Goal: Task Accomplishment & Management: Manage account settings

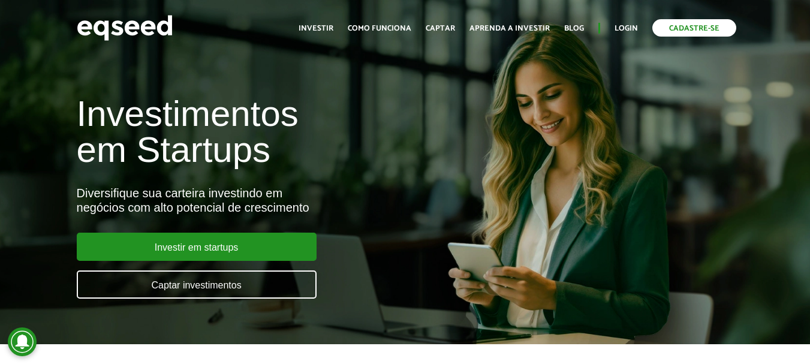
click at [682, 34] on link "Cadastre-se" at bounding box center [694, 27] width 84 height 17
click at [632, 25] on link "Login" at bounding box center [625, 29] width 23 height 8
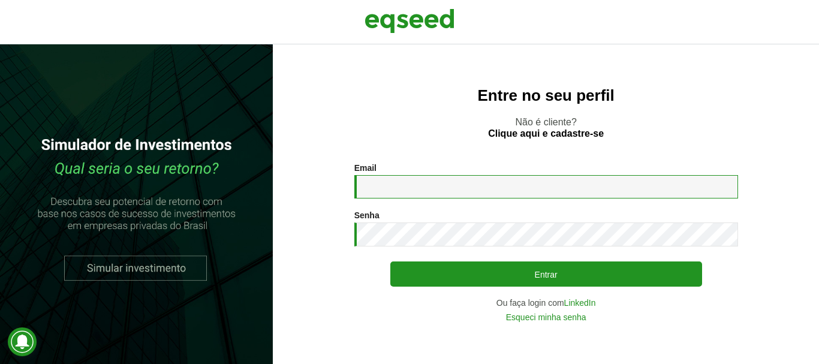
click at [437, 189] on input "Email *" at bounding box center [546, 186] width 384 height 23
type input "**********"
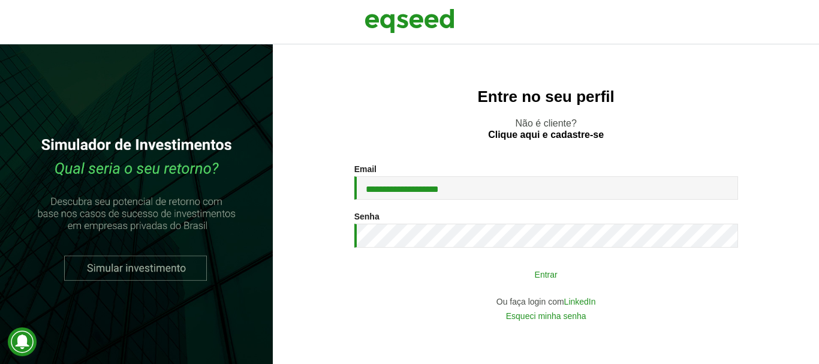
click at [545, 279] on button "Entrar" at bounding box center [546, 274] width 312 height 23
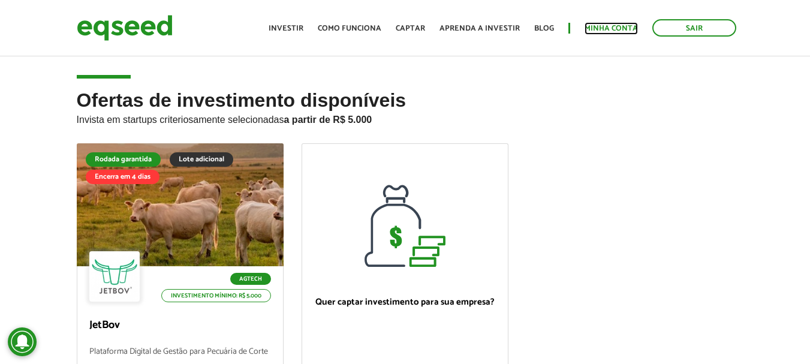
click at [612, 31] on link "Minha conta" at bounding box center [610, 29] width 53 height 8
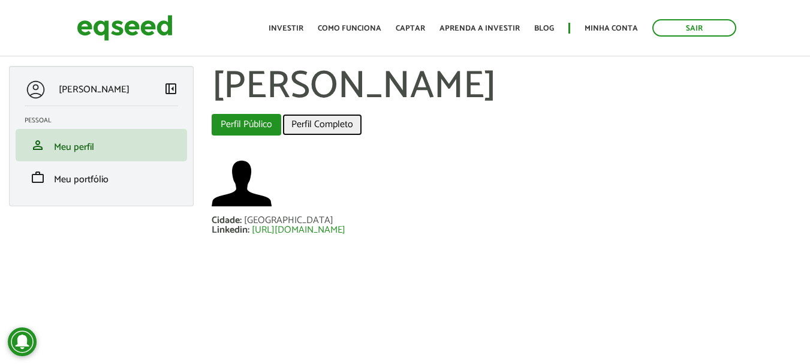
click at [327, 126] on link "Perfil Completo" at bounding box center [322, 125] width 80 height 22
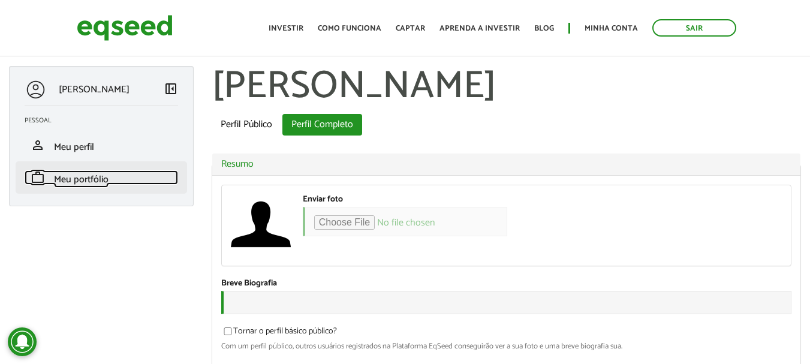
click at [76, 181] on span "Meu portfólio" at bounding box center [81, 179] width 55 height 16
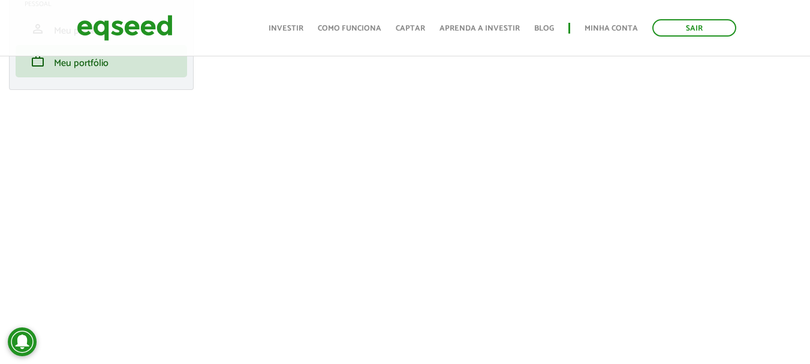
scroll to position [60, 0]
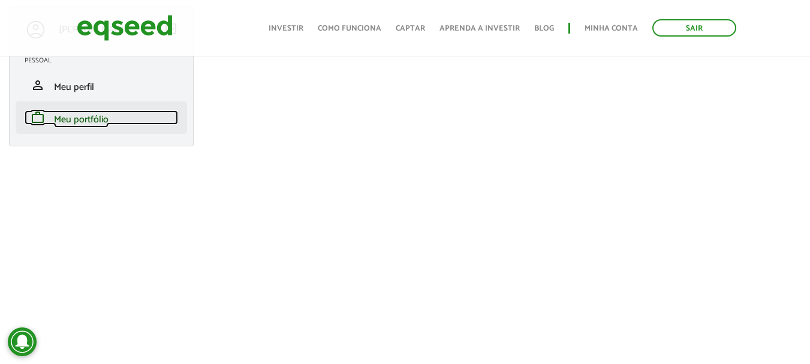
click at [90, 113] on span "Meu portfólio" at bounding box center [81, 119] width 55 height 16
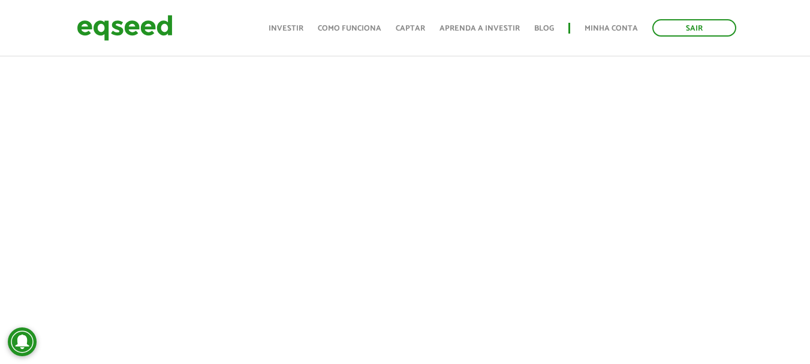
scroll to position [772, 0]
click at [284, 29] on link "Investir" at bounding box center [286, 29] width 35 height 8
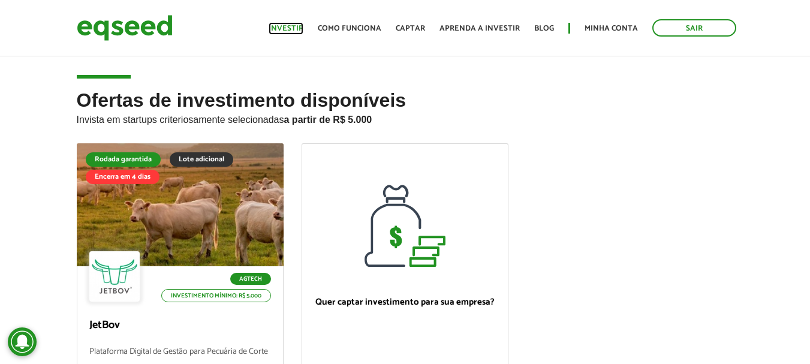
click at [297, 28] on link "Investir" at bounding box center [286, 29] width 35 height 8
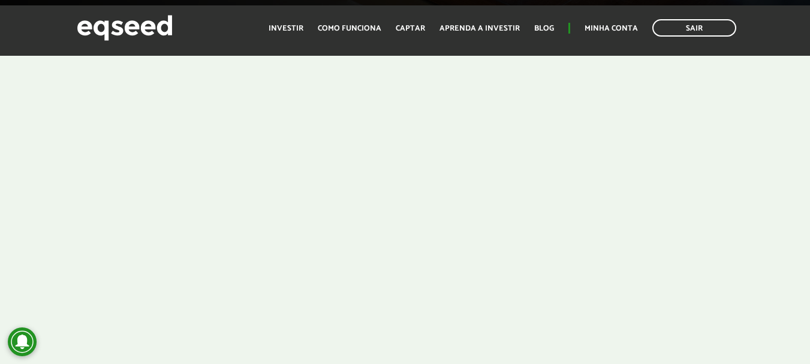
scroll to position [373, 0]
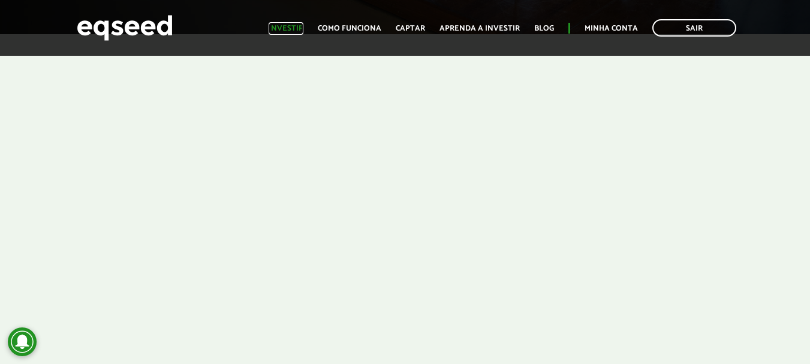
click at [296, 29] on link "Investir" at bounding box center [286, 29] width 35 height 8
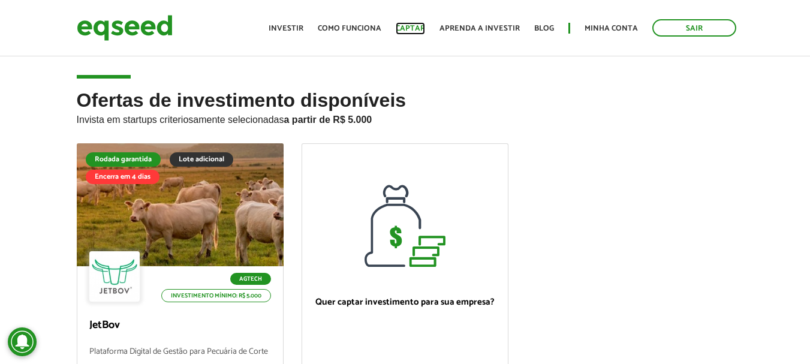
click at [419, 26] on link "Captar" at bounding box center [410, 29] width 29 height 8
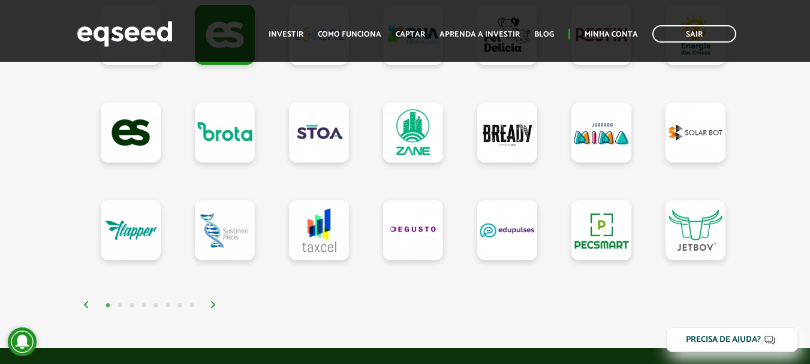
scroll to position [1199, 0]
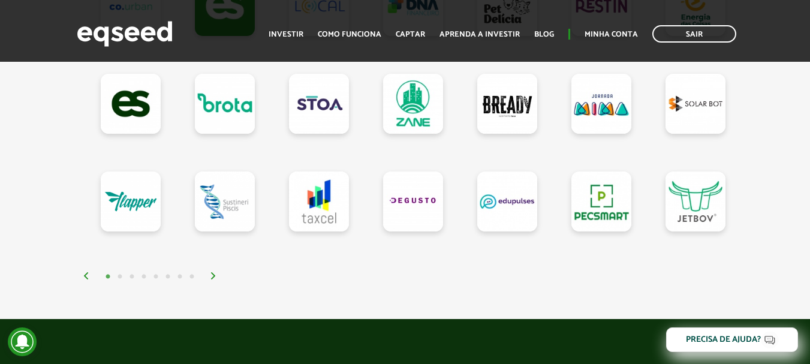
click at [213, 279] on img at bounding box center [213, 275] width 7 height 7
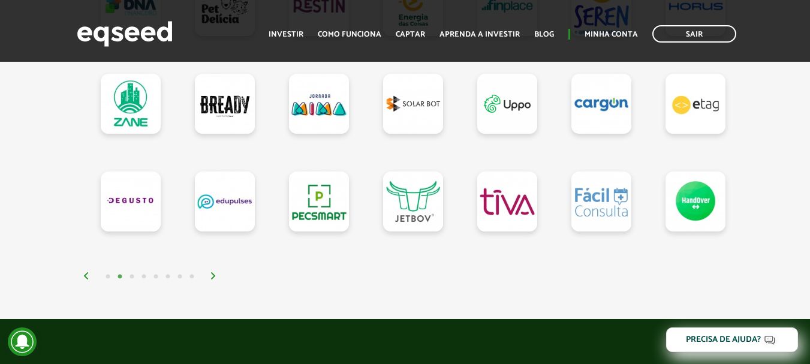
click at [213, 279] on img at bounding box center [213, 275] width 7 height 7
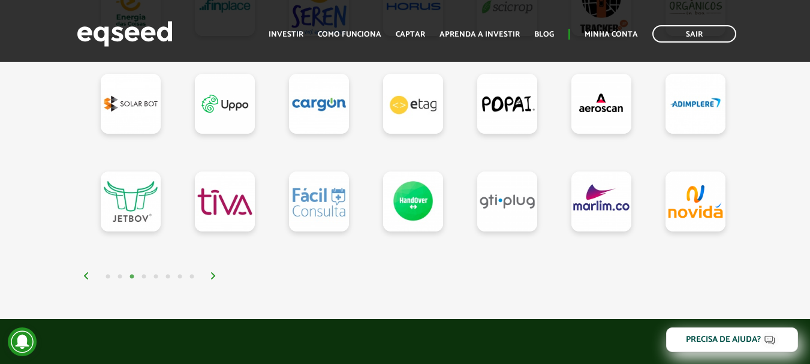
click at [213, 279] on img at bounding box center [213, 275] width 7 height 7
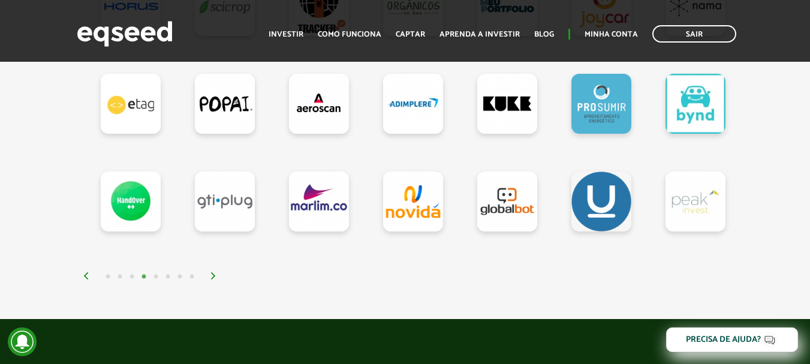
click at [213, 279] on img at bounding box center [213, 275] width 7 height 7
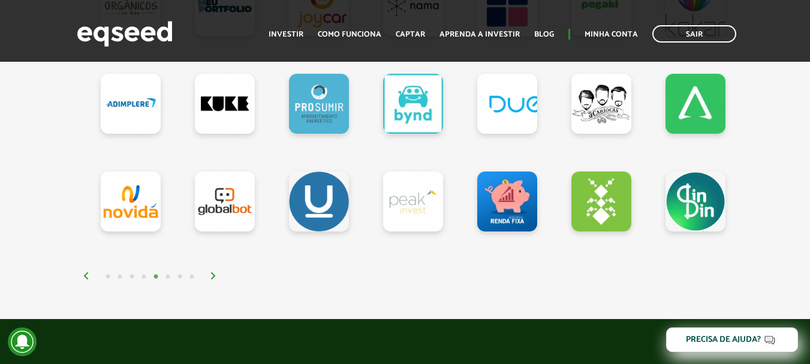
click at [213, 279] on img at bounding box center [213, 275] width 7 height 7
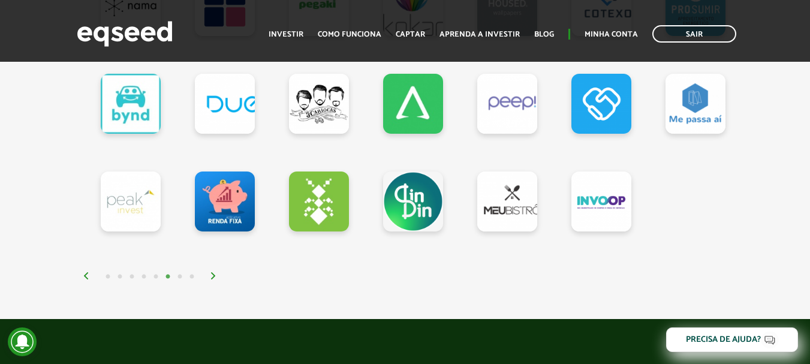
click at [213, 279] on img at bounding box center [213, 275] width 7 height 7
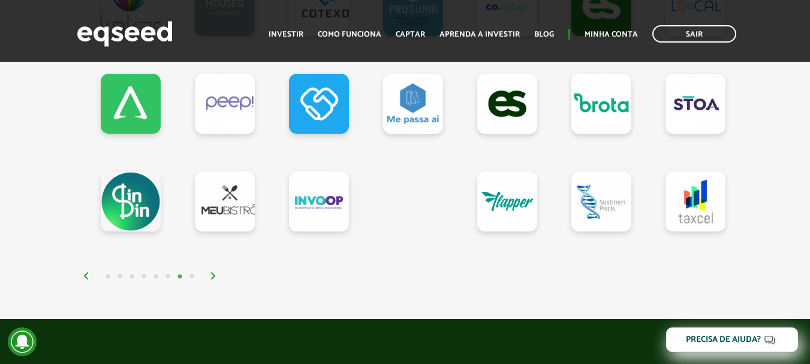
click at [213, 279] on img at bounding box center [213, 275] width 7 height 7
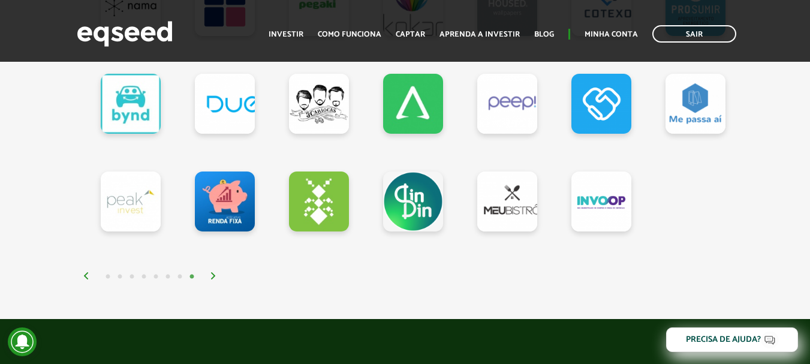
click at [213, 279] on img at bounding box center [213, 275] width 7 height 7
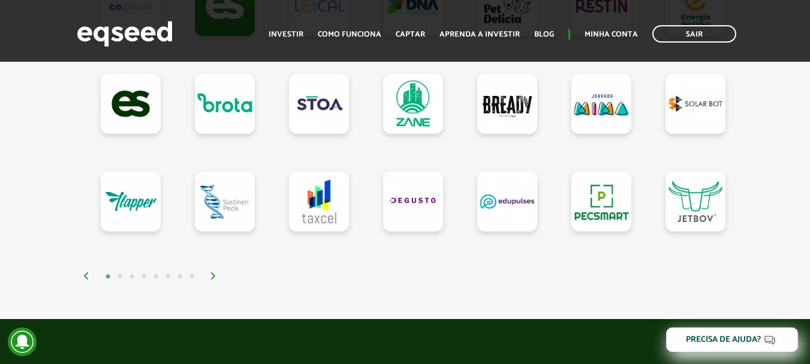
click at [213, 276] on div "1 2 3 4 5 6 7 8" at bounding box center [408, 276] width 651 height 14
click at [213, 278] on img at bounding box center [213, 275] width 7 height 7
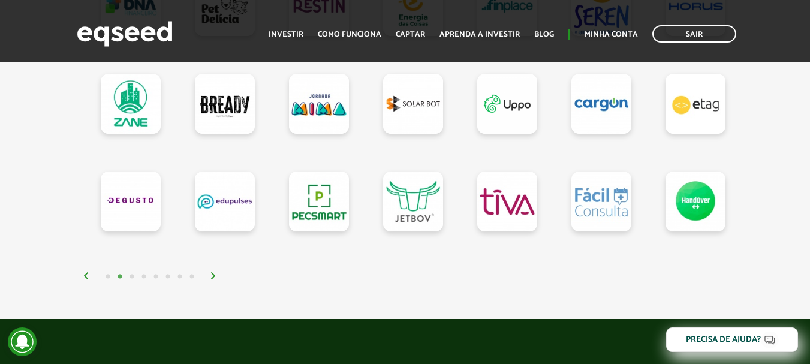
click at [213, 278] on img at bounding box center [213, 275] width 7 height 7
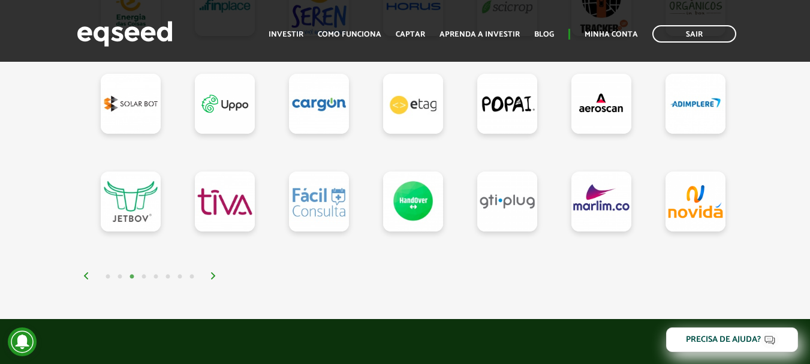
click at [213, 278] on img at bounding box center [213, 275] width 7 height 7
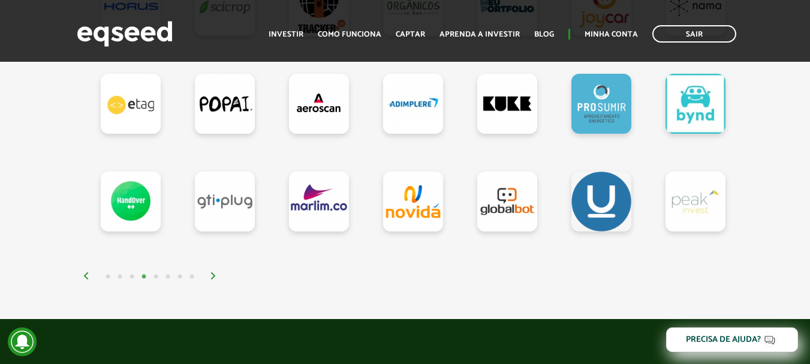
click at [213, 278] on img at bounding box center [213, 275] width 7 height 7
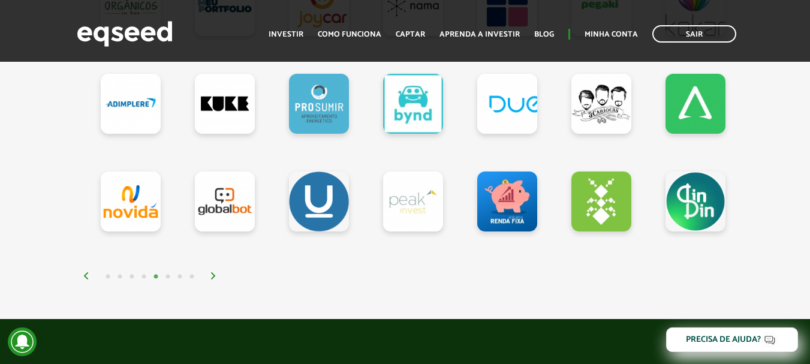
click at [213, 278] on img at bounding box center [213, 275] width 7 height 7
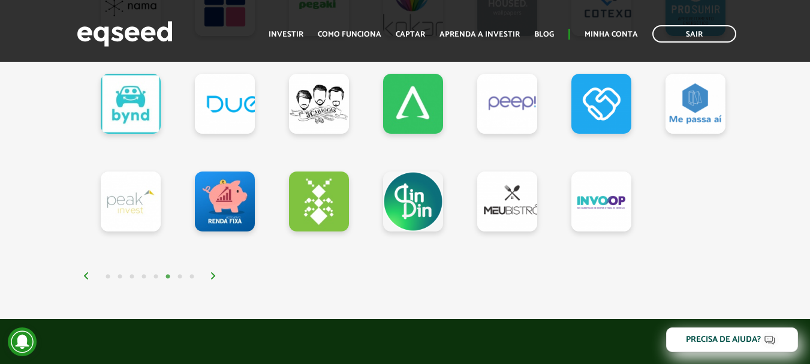
click at [213, 278] on img at bounding box center [213, 275] width 7 height 7
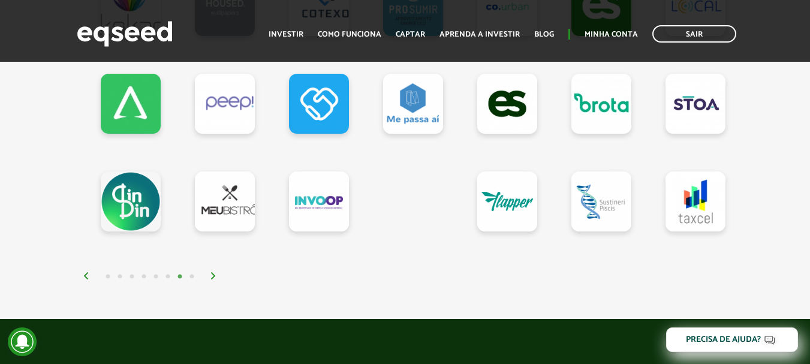
click at [213, 278] on img at bounding box center [213, 275] width 7 height 7
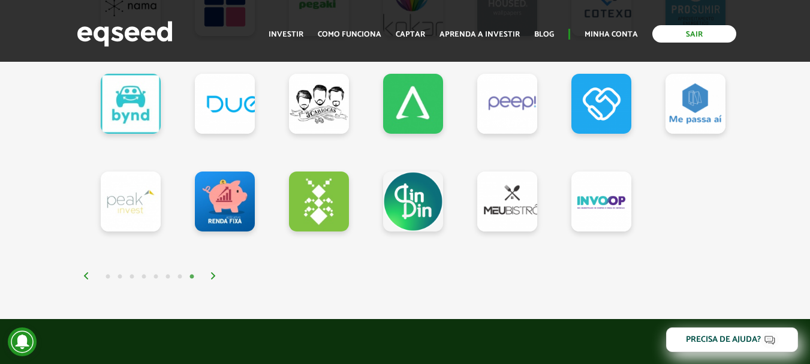
click at [720, 37] on link "Sair" at bounding box center [694, 33] width 84 height 17
